Goal: Task Accomplishment & Management: Complete application form

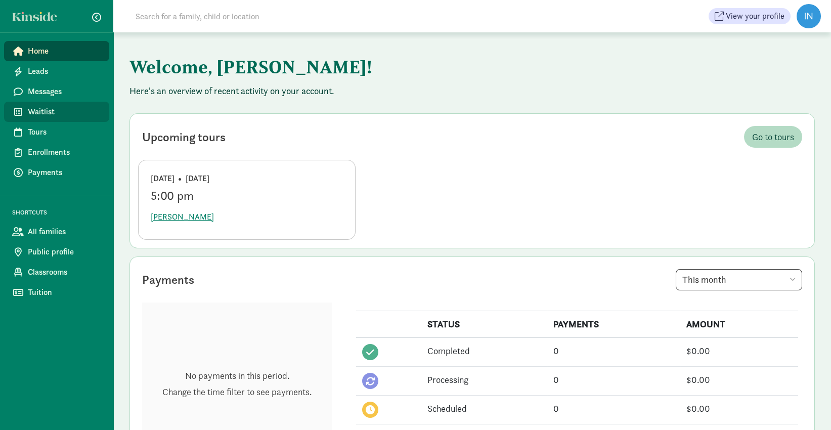
click at [46, 113] on span "Waitlist" at bounding box center [64, 112] width 73 height 12
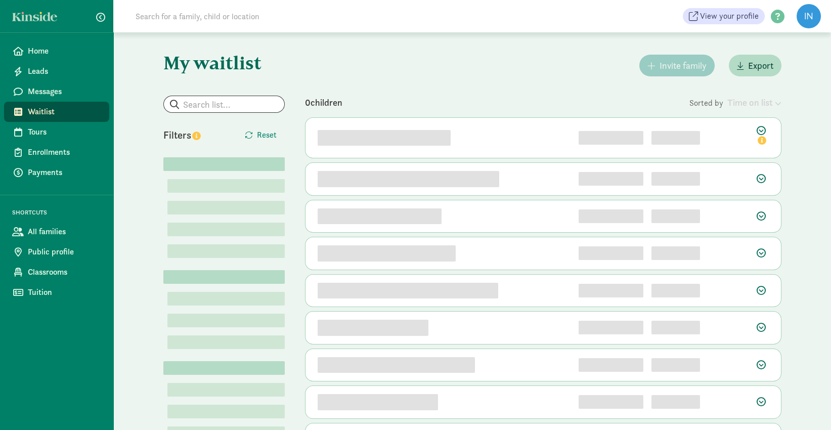
drag, startPoint x: 387, startPoint y: 62, endPoint x: 277, endPoint y: 96, distance: 114.9
click at [387, 62] on div "Invite family Export" at bounding box center [543, 66] width 477 height 26
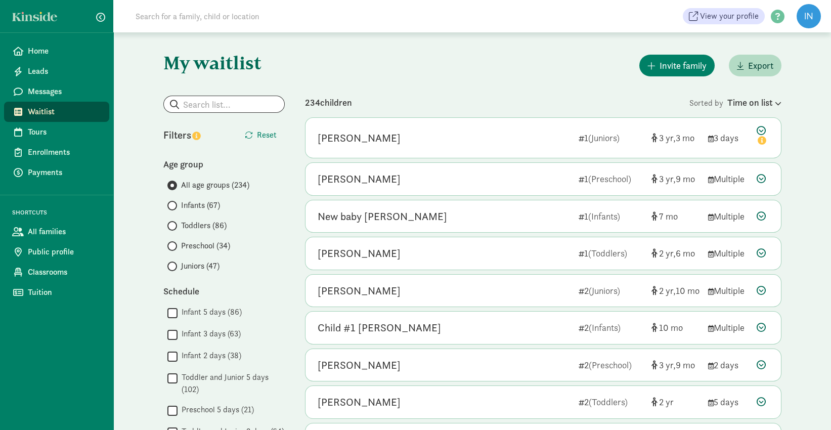
drag, startPoint x: 445, startPoint y: 73, endPoint x: 440, endPoint y: 82, distance: 10.0
click at [445, 74] on div "Invite family Export" at bounding box center [543, 66] width 477 height 26
click at [176, 205] on span at bounding box center [172, 206] width 10 height 10
click at [174, 205] on input "Infants (67)" at bounding box center [170, 205] width 7 height 7
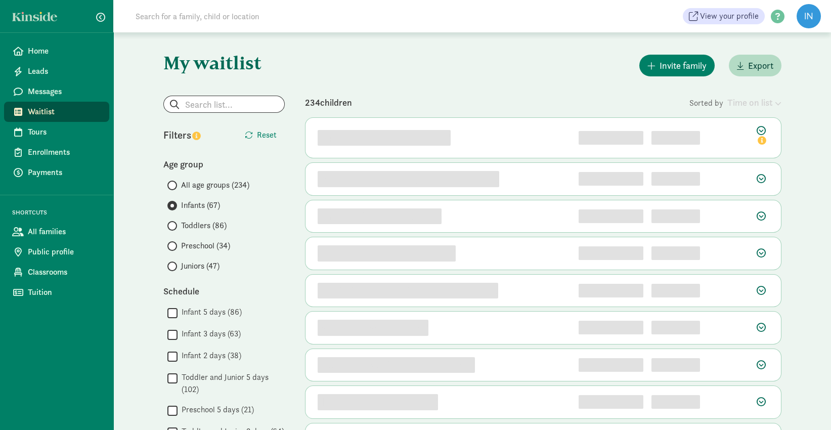
click at [576, 70] on div "Invite family Export" at bounding box center [543, 66] width 477 height 26
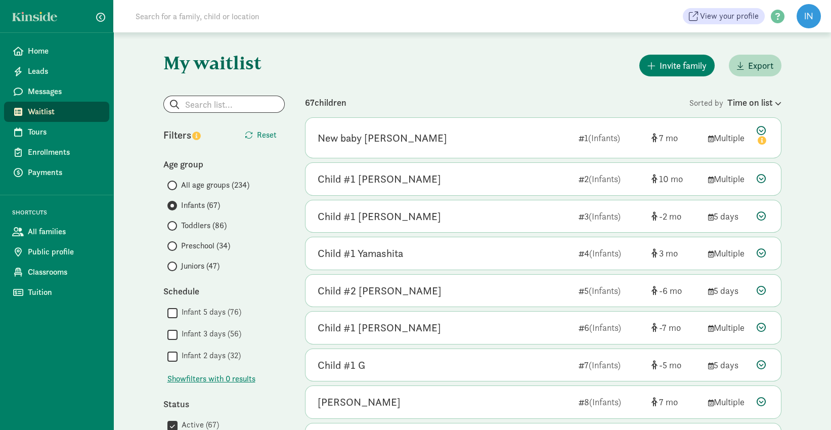
drag, startPoint x: 438, startPoint y: 203, endPoint x: 392, endPoint y: 85, distance: 126.6
click at [476, 63] on div "Invite family Export" at bounding box center [543, 66] width 477 height 26
click at [399, 77] on div "Invite family Export" at bounding box center [543, 66] width 477 height 26
